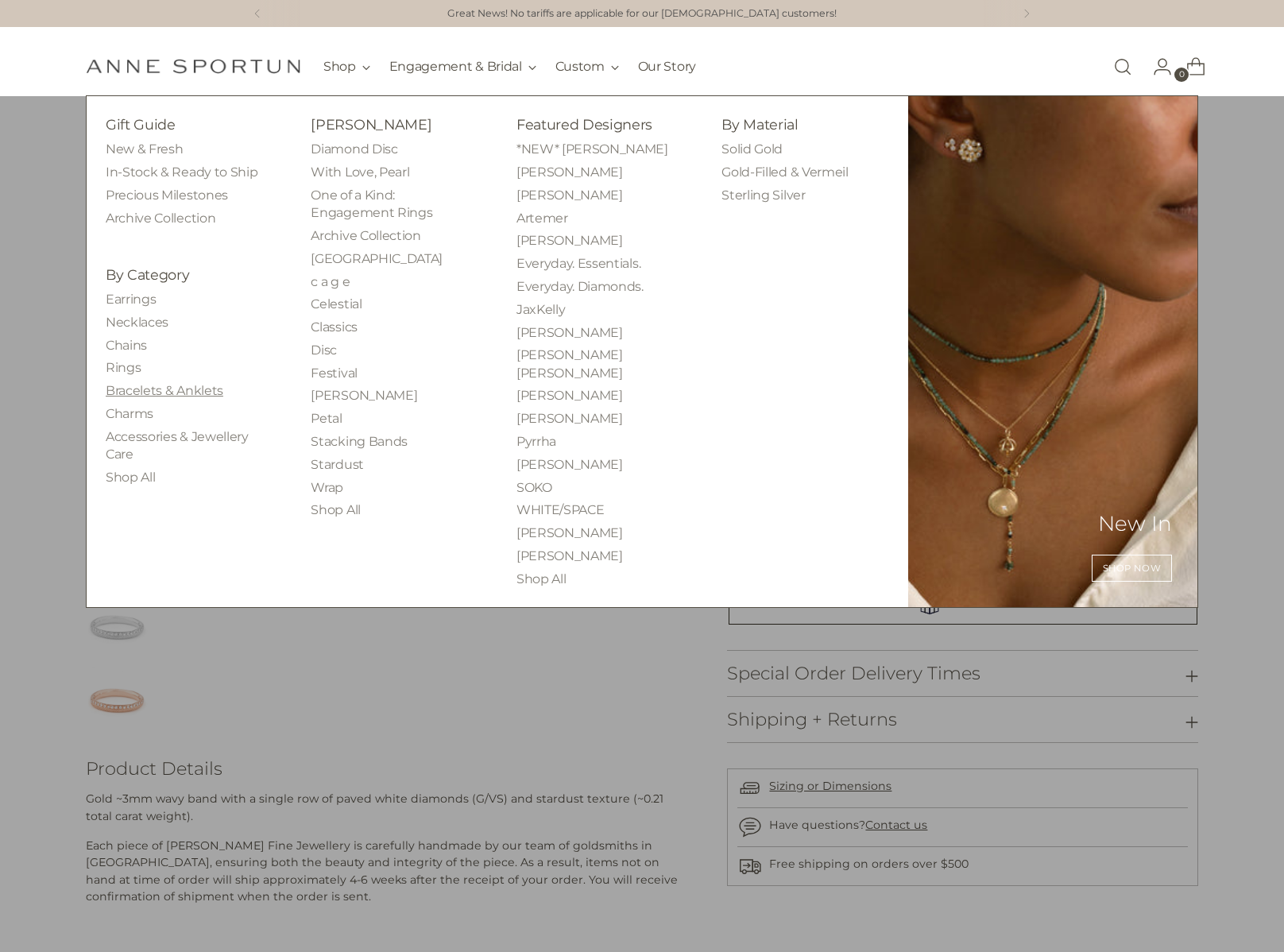
click at [161, 390] on link "Bracelets & Anklets" at bounding box center [165, 390] width 118 height 16
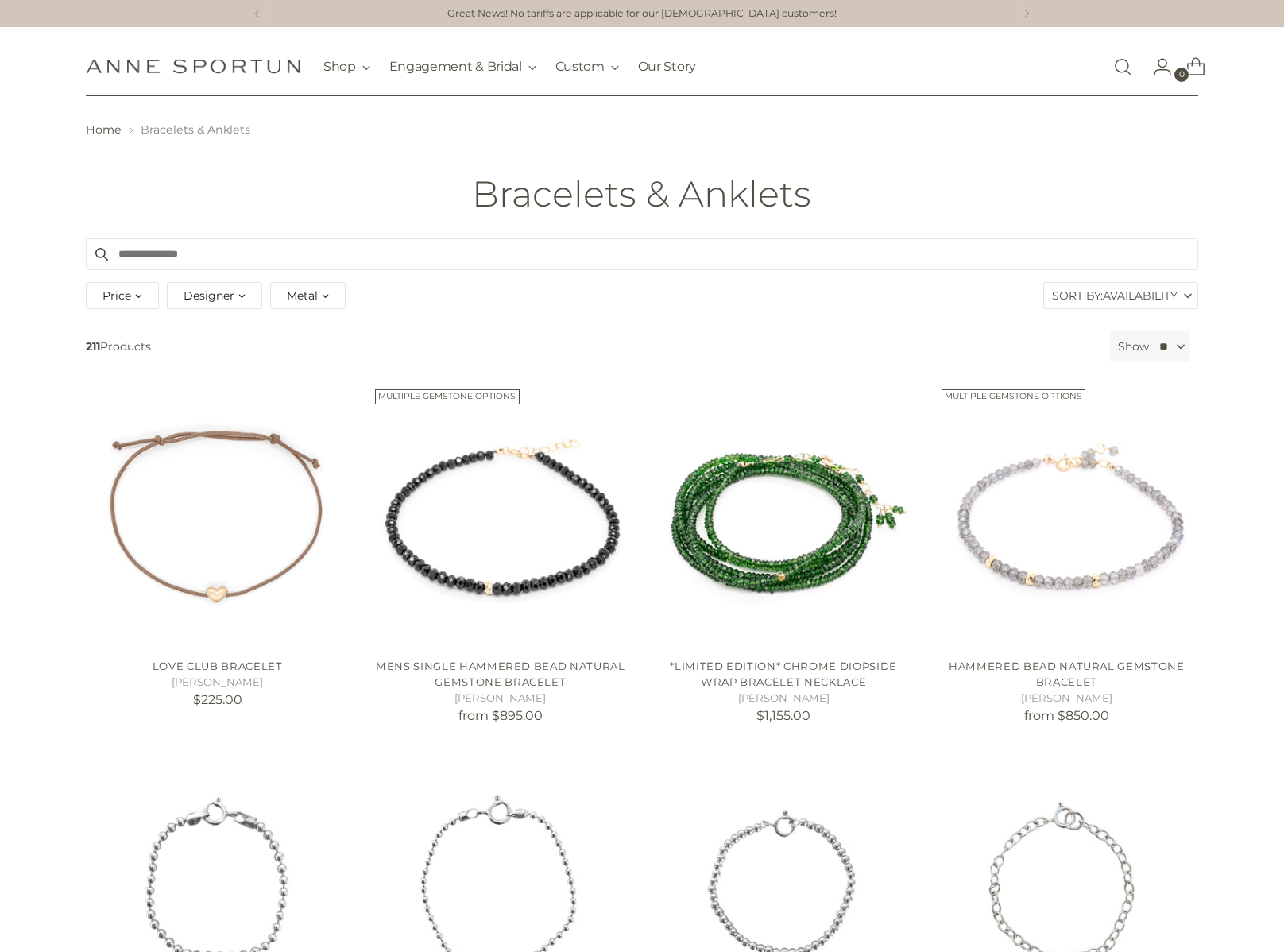
click at [233, 294] on div "Designer" at bounding box center [214, 295] width 95 height 27
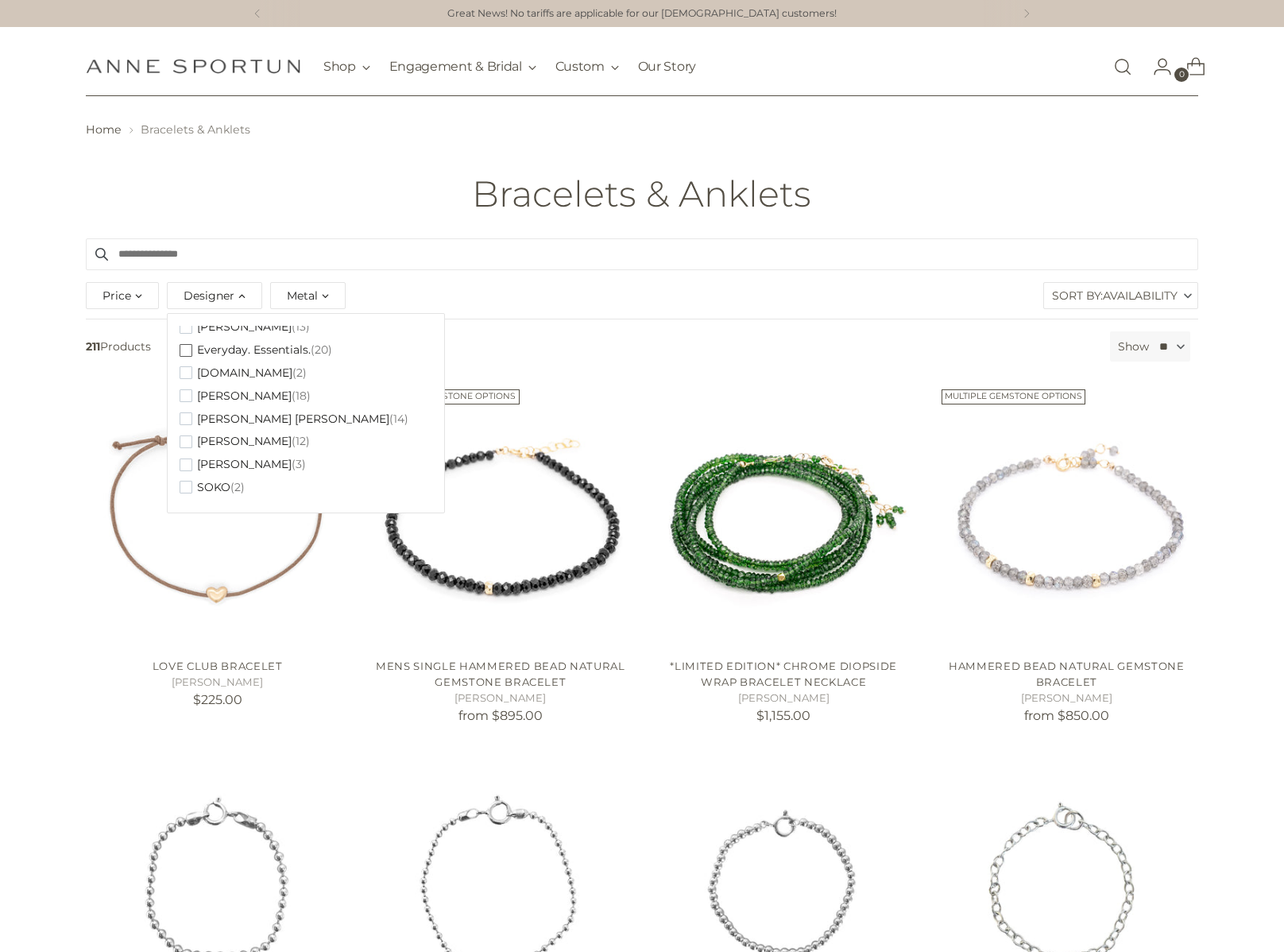
scroll to position [88, 0]
click at [292, 431] on span "[PERSON_NAME]" at bounding box center [243, 432] width 94 height 14
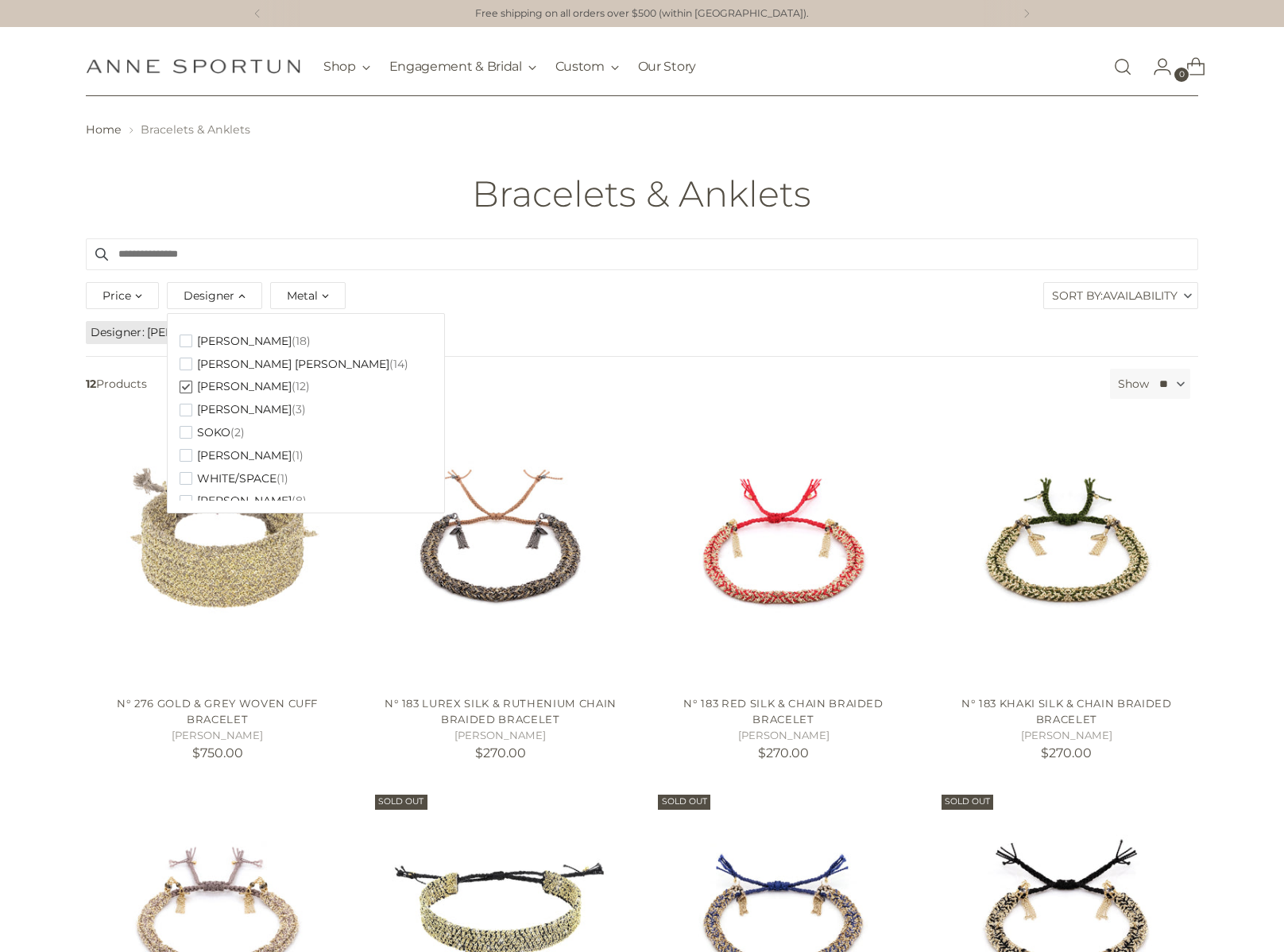
scroll to position [140, 0]
click at [181, 402] on span "button" at bounding box center [186, 403] width 13 height 13
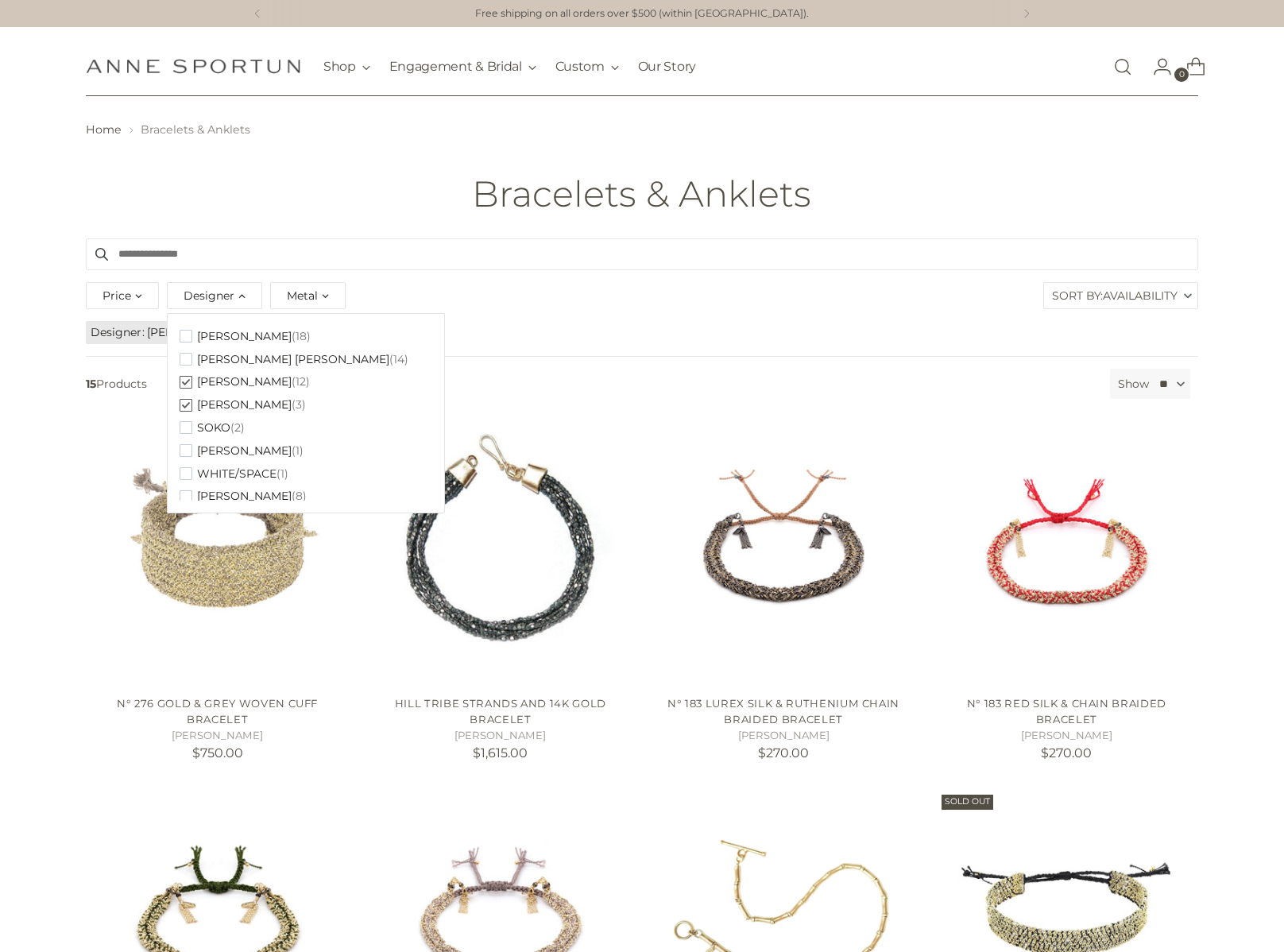
scroll to position [139, 0]
click at [185, 380] on span "button" at bounding box center [186, 381] width 13 height 13
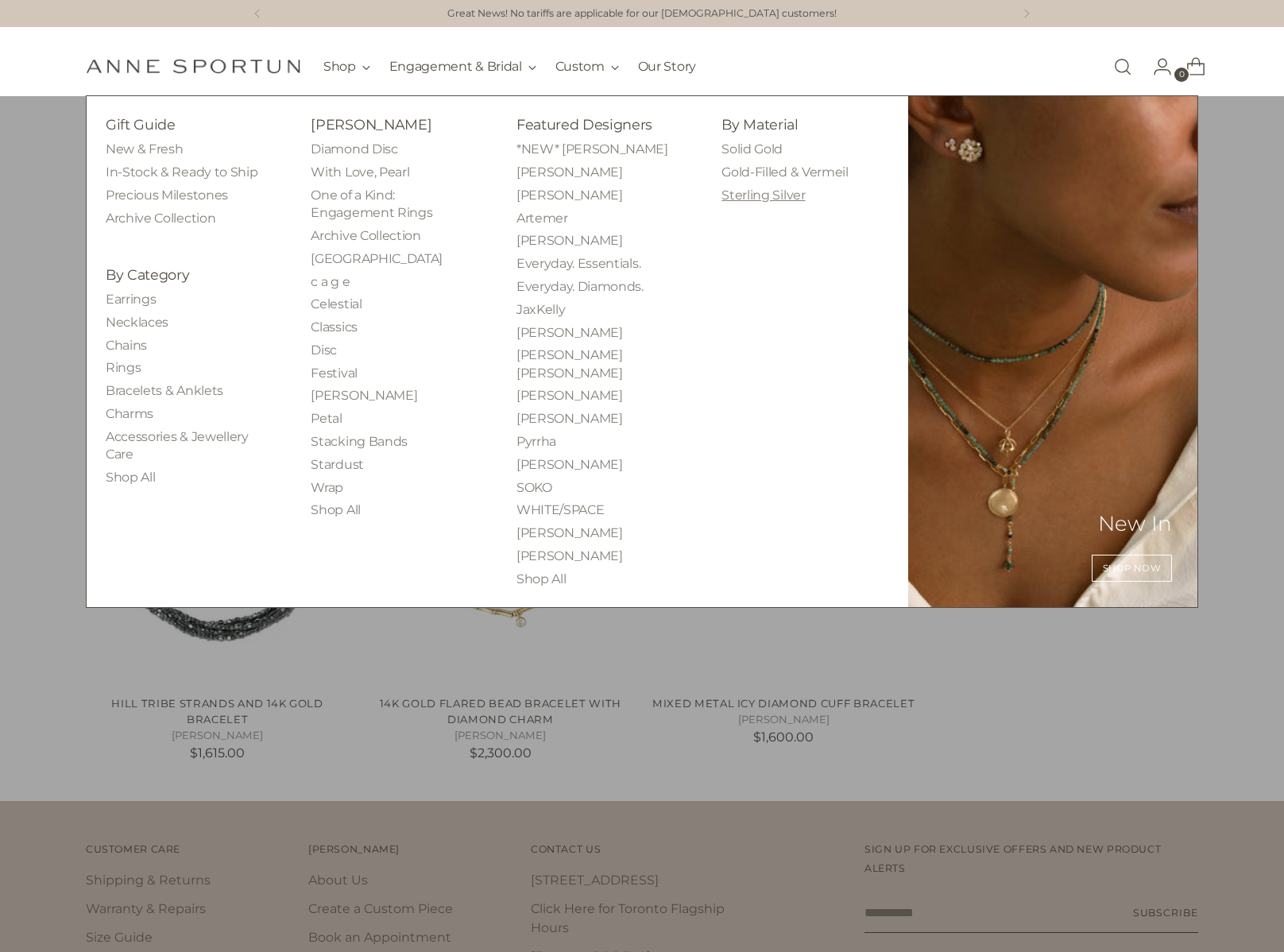
click at [735, 197] on link "Sterling Silver" at bounding box center [763, 195] width 83 height 16
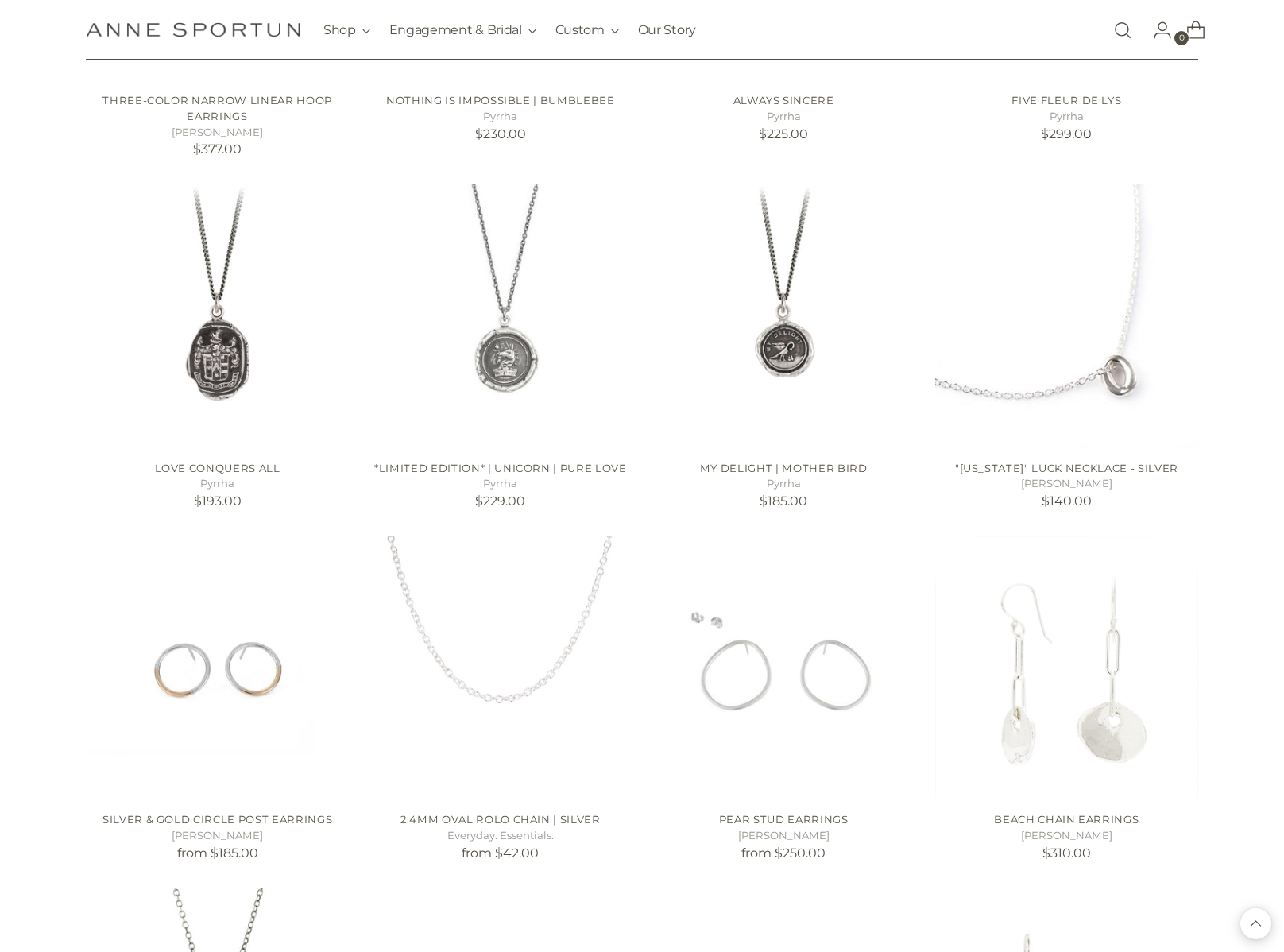
scroll to position [1366, 0]
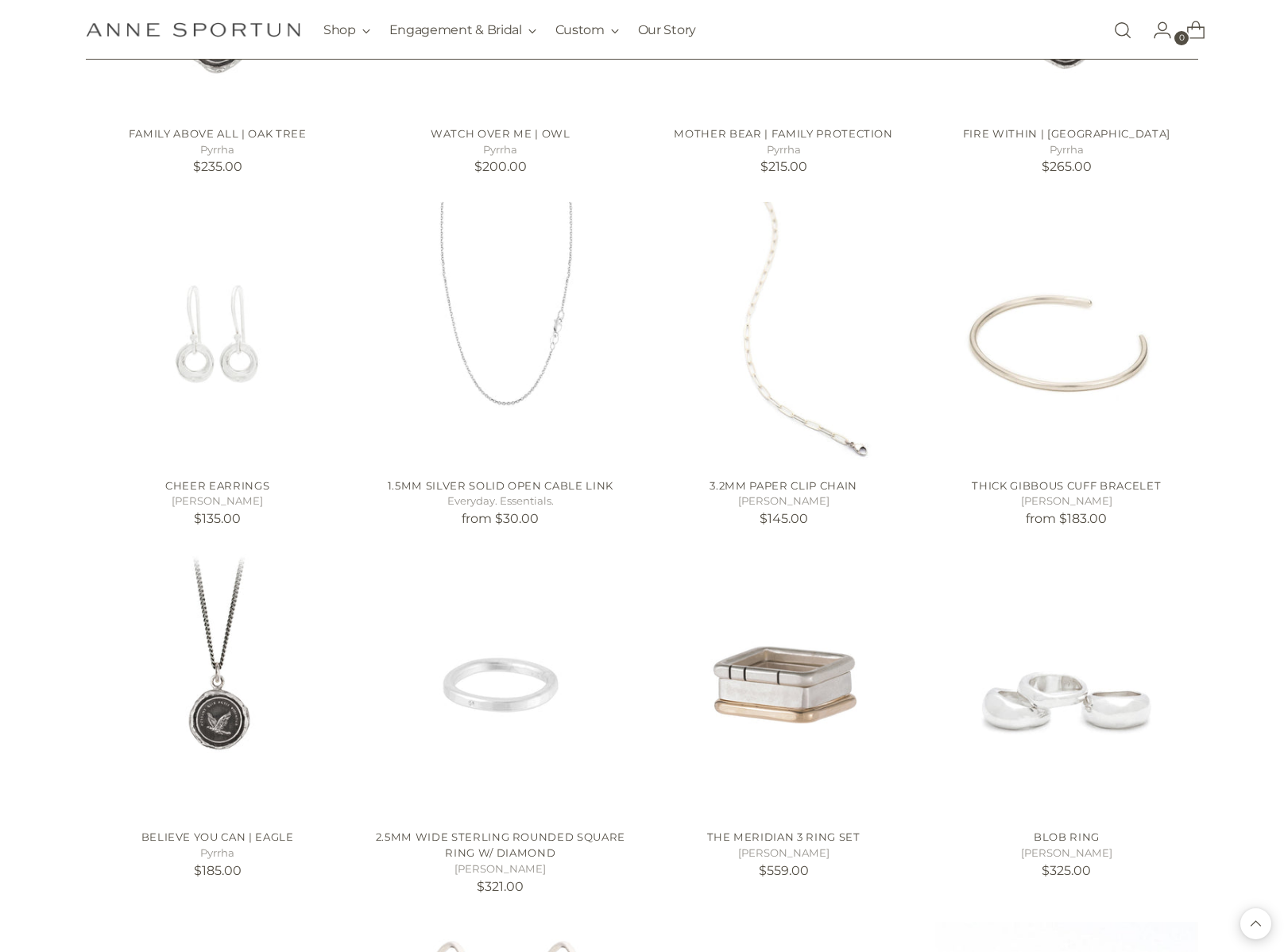
scroll to position [3383, 0]
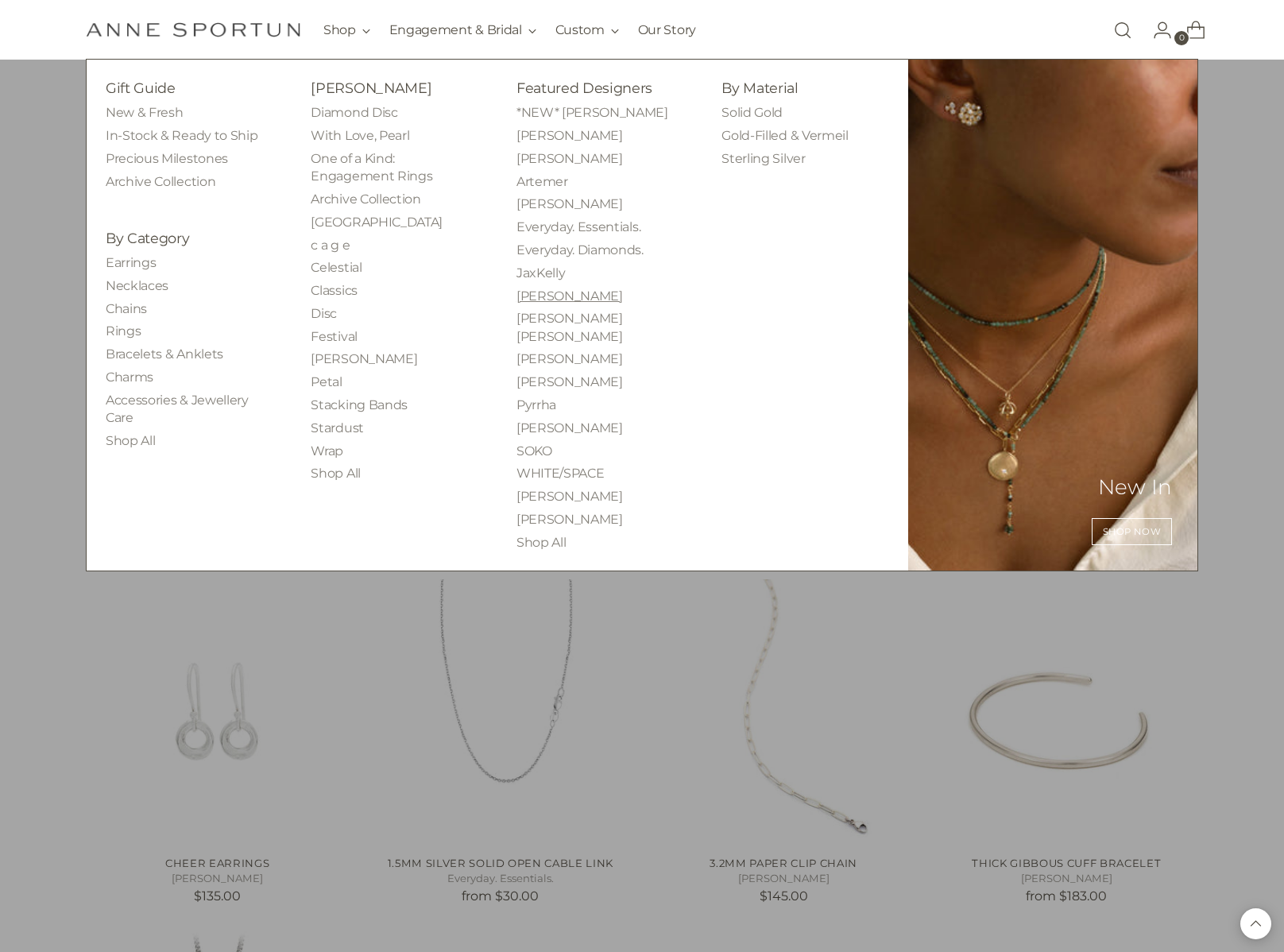
click at [525, 294] on link "[PERSON_NAME]" at bounding box center [570, 295] width 106 height 16
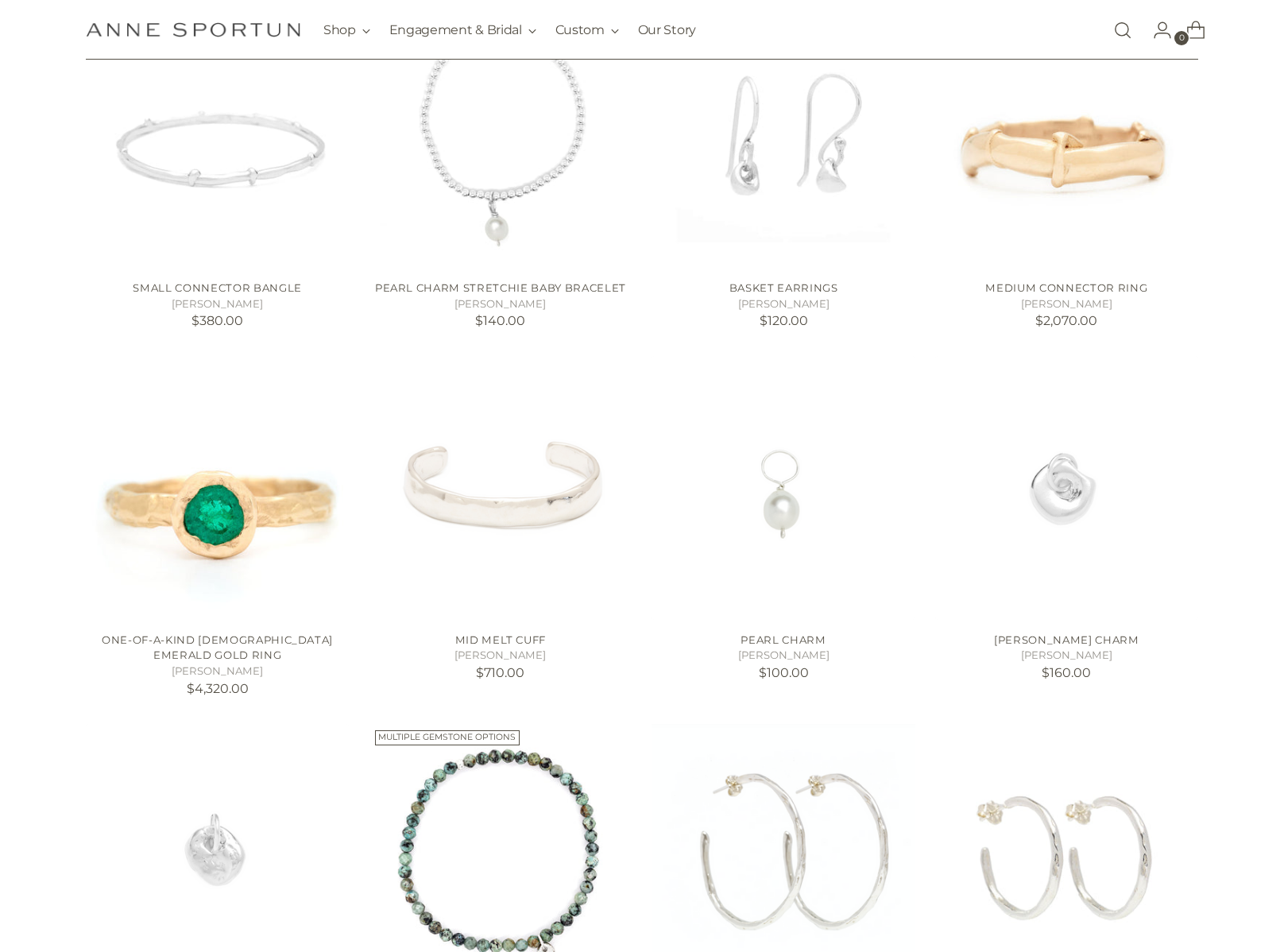
scroll to position [1157, 0]
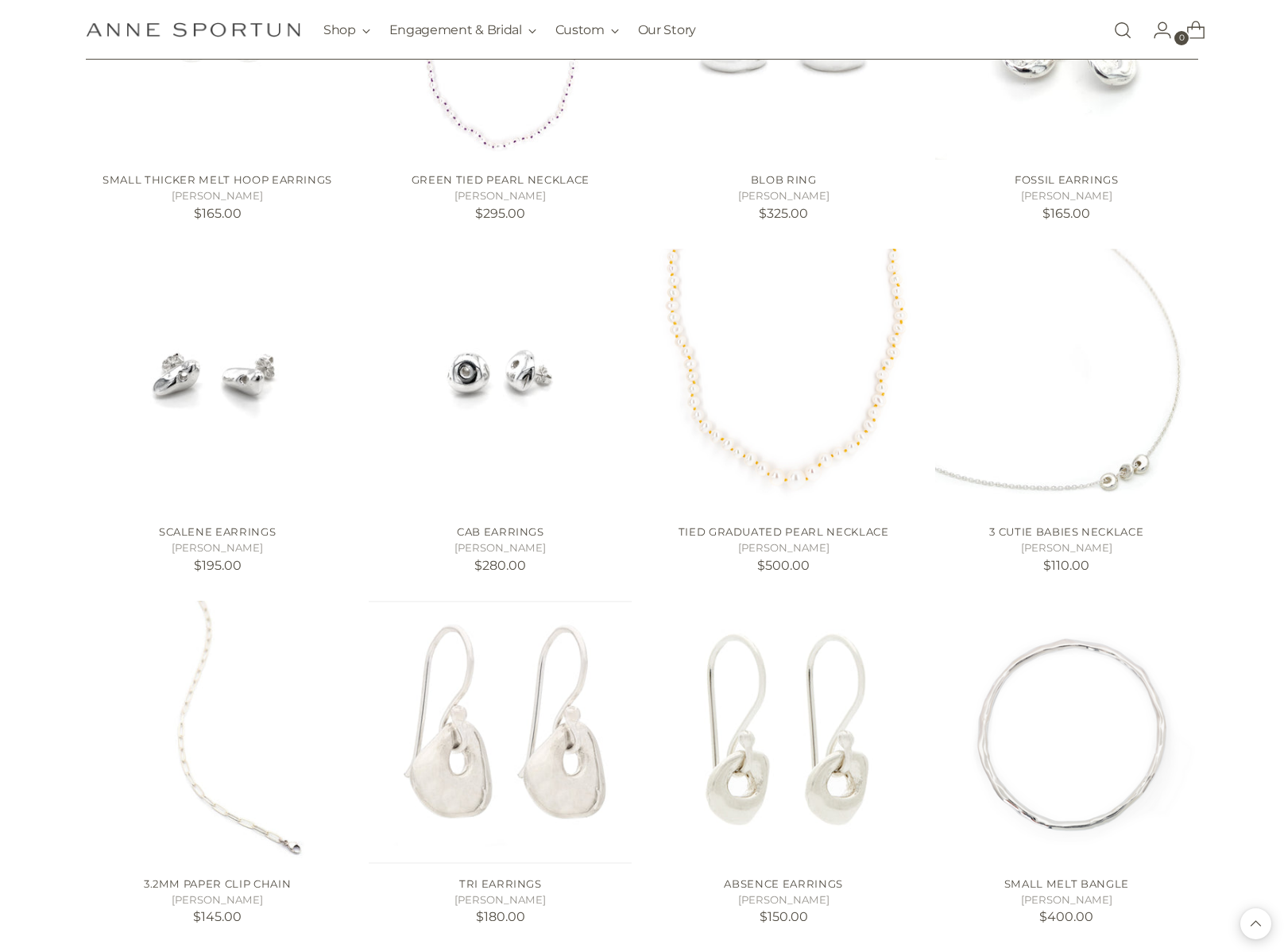
scroll to position [2326, 0]
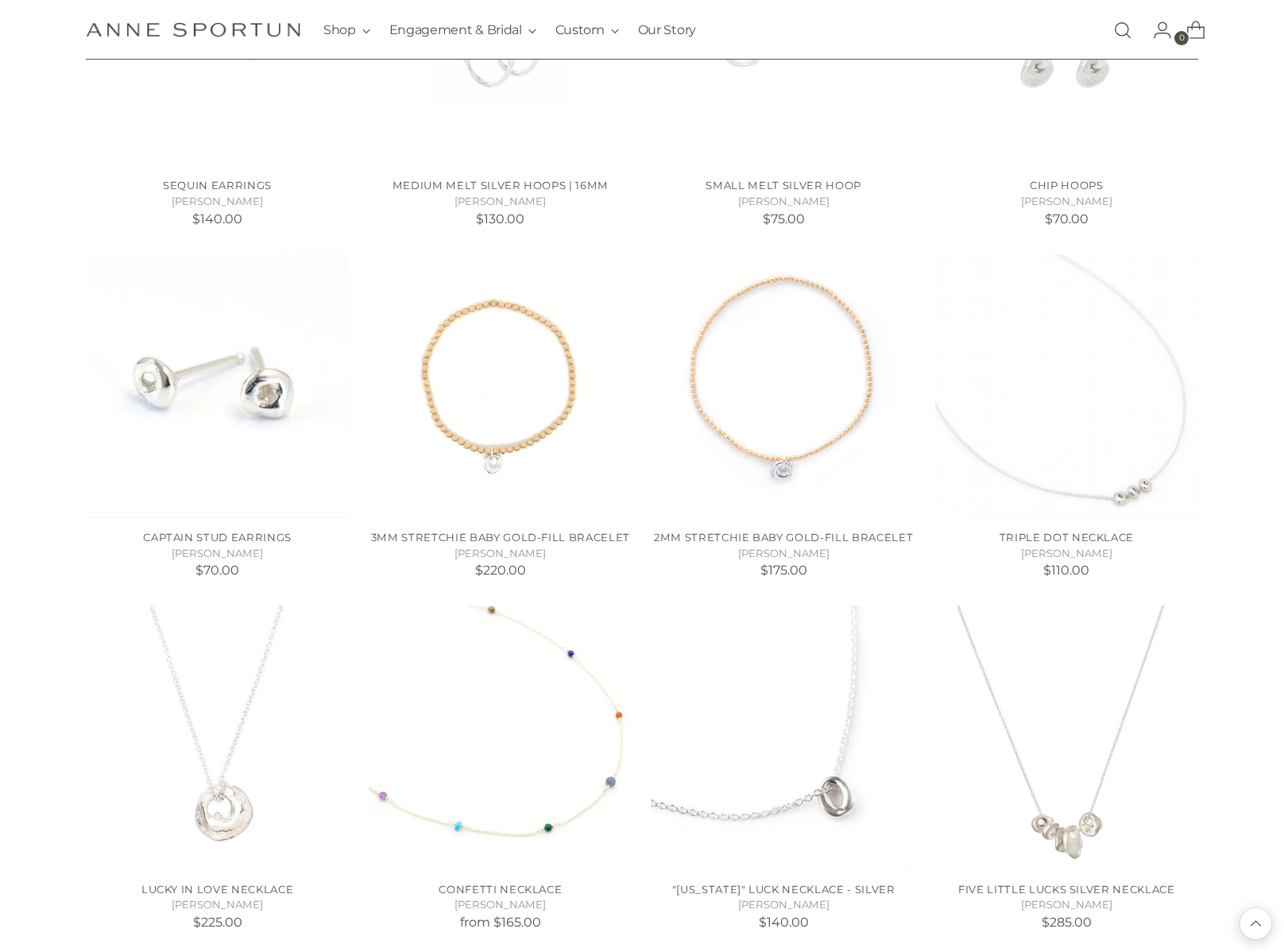
scroll to position [4155, 0]
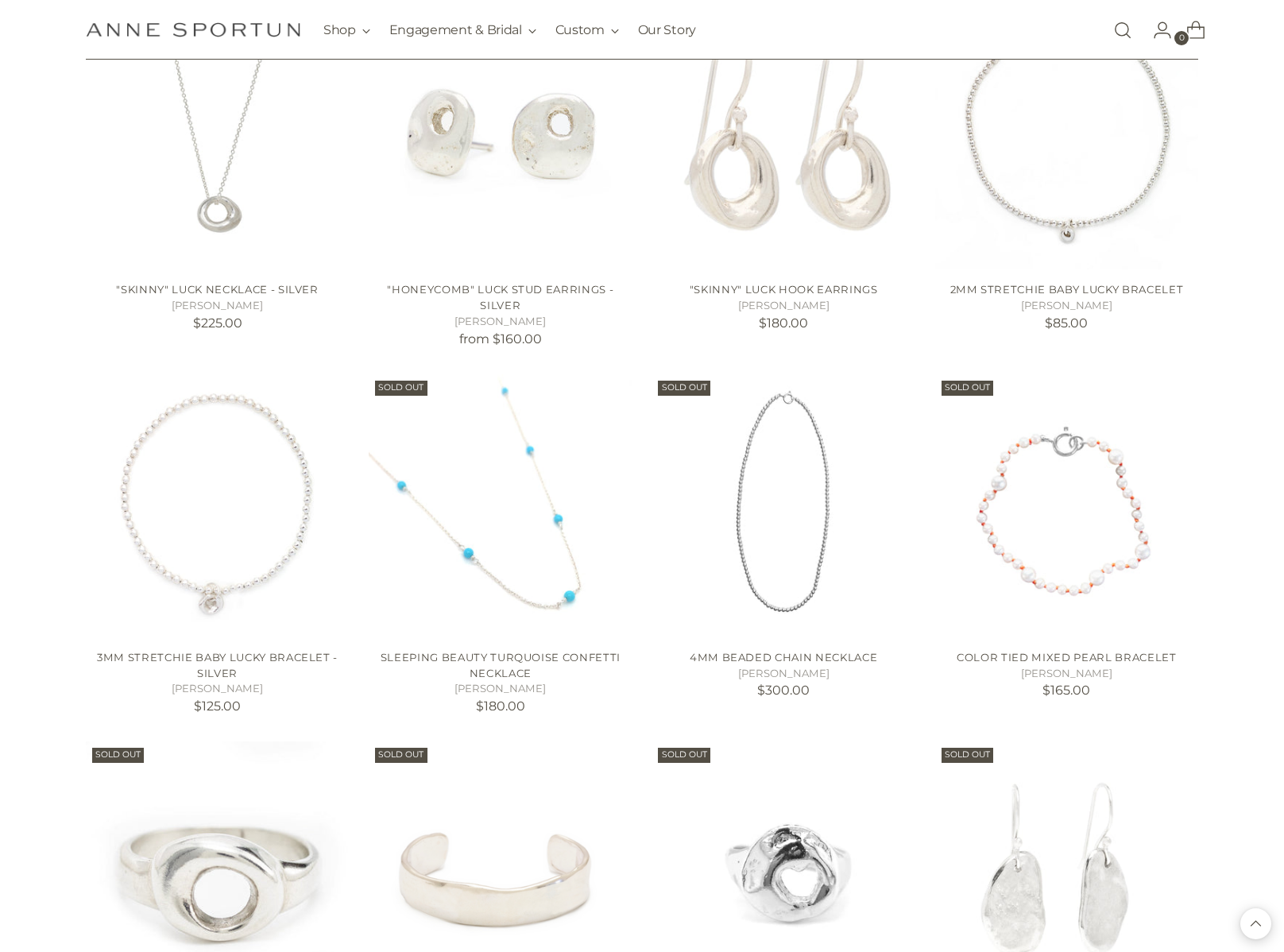
scroll to position [5084, 0]
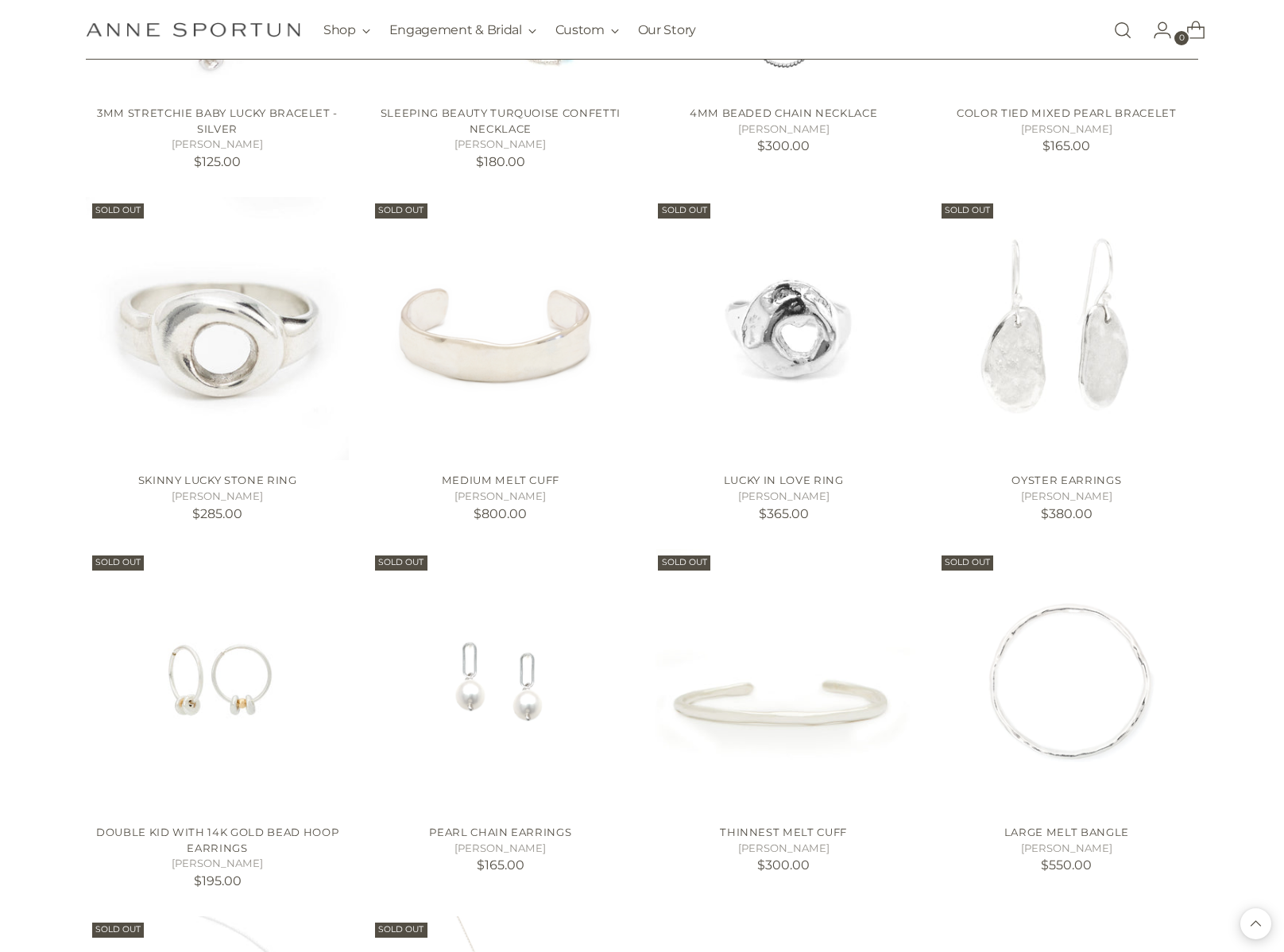
scroll to position [6033, 0]
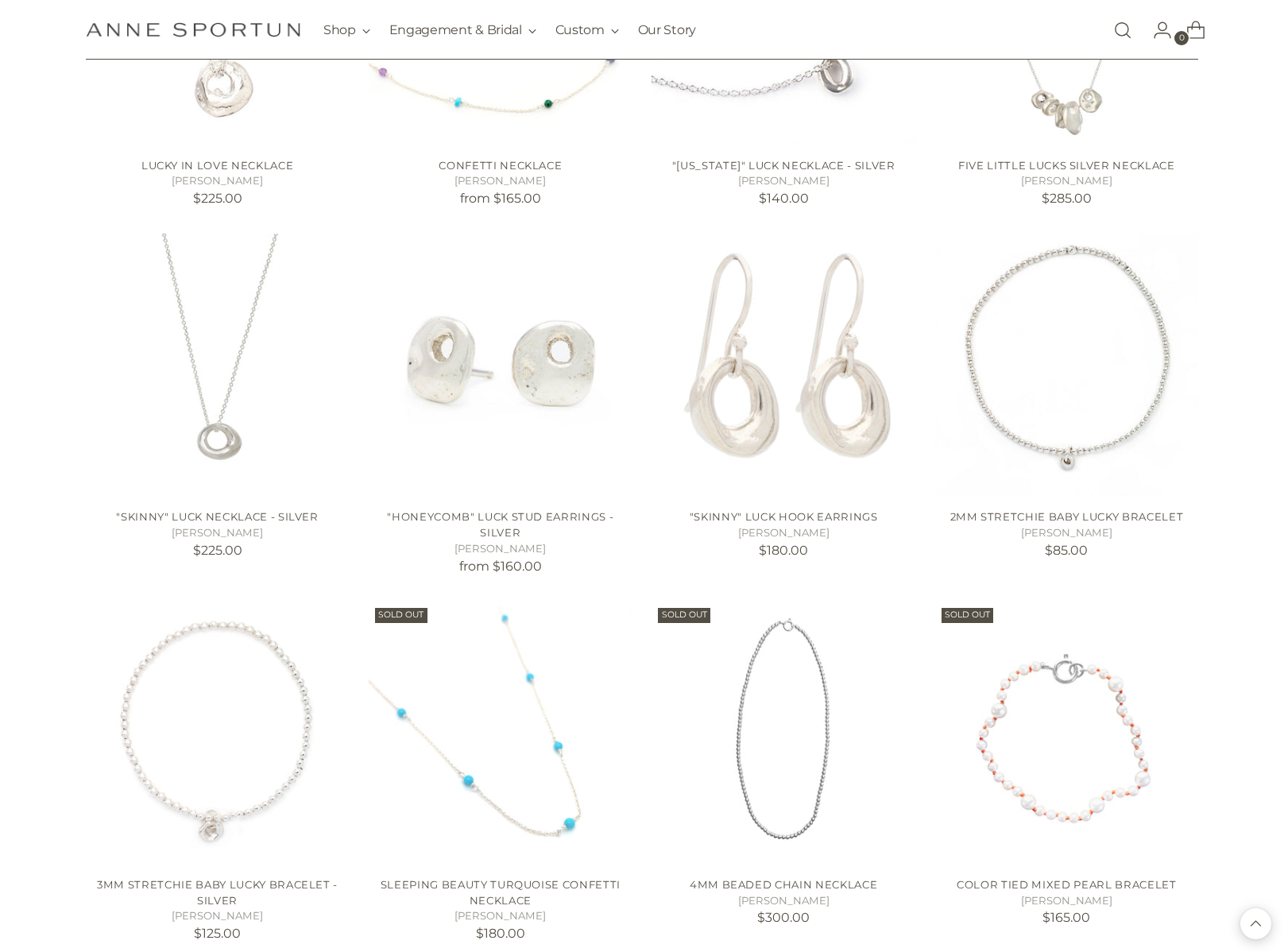
scroll to position [4574, 0]
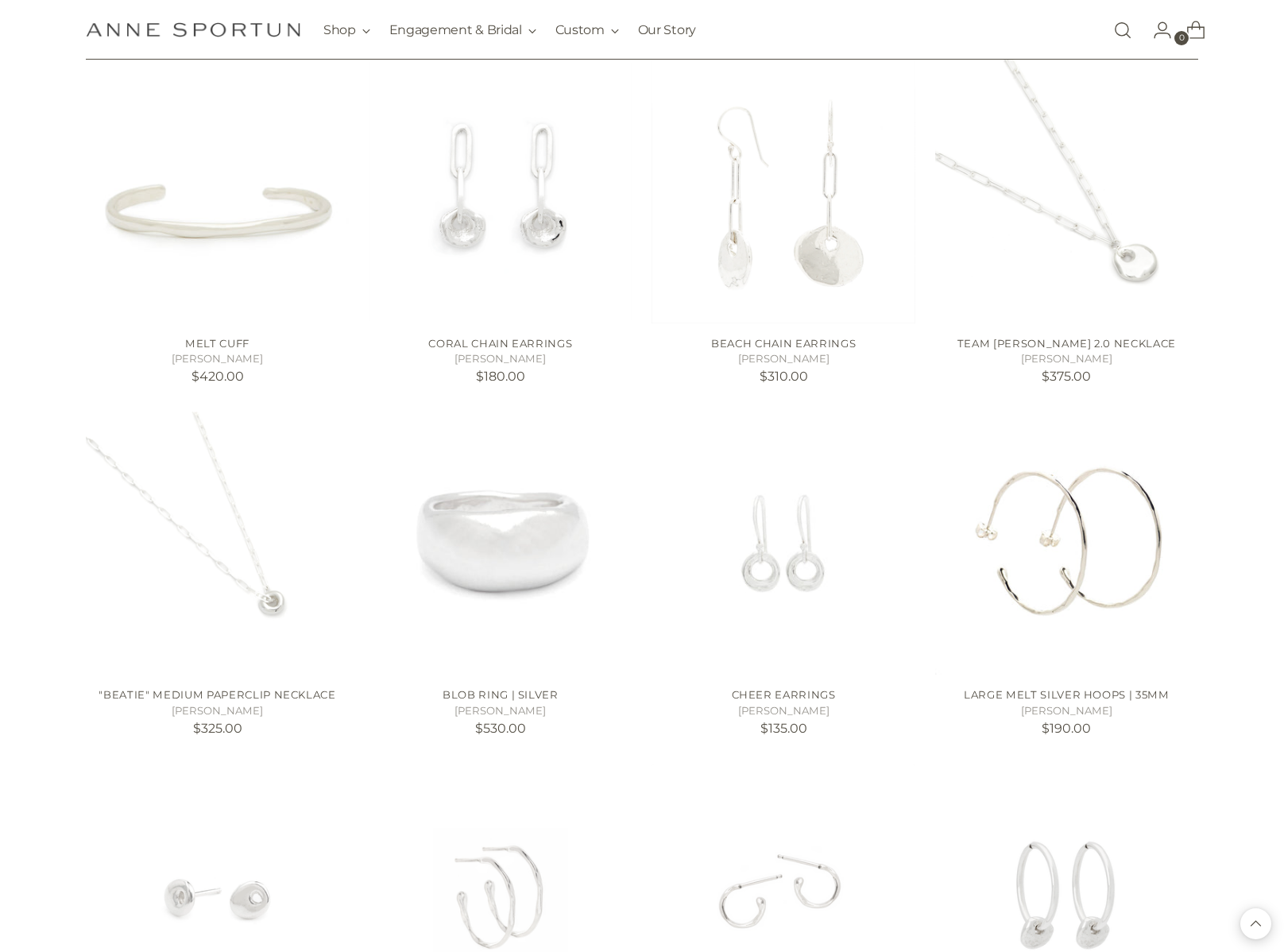
scroll to position [2980, 0]
